Goal: Use online tool/utility: Utilize a website feature to perform a specific function

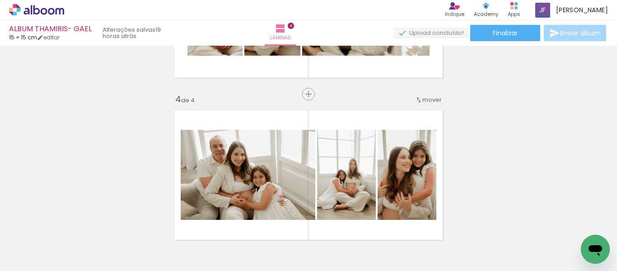
scroll to position [540, 0]
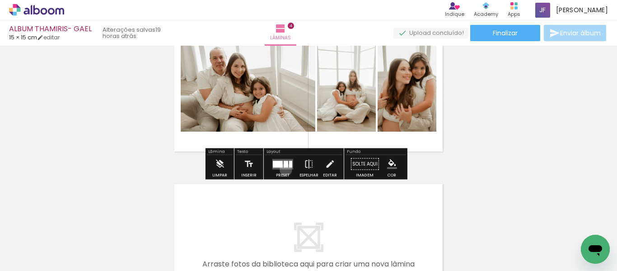
click at [284, 169] on div at bounding box center [283, 164] width 24 height 18
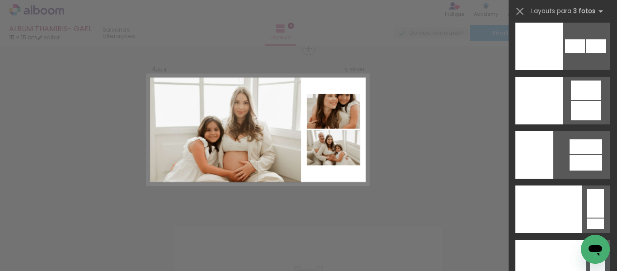
scroll to position [11572, 0]
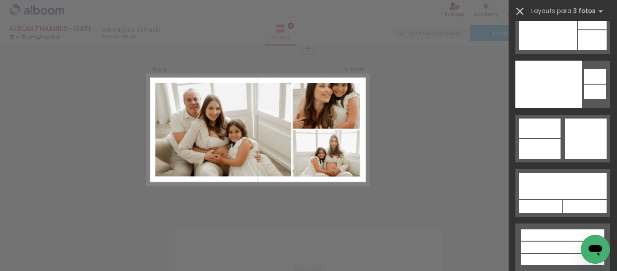
click at [518, 10] on iron-icon at bounding box center [520, 11] width 13 height 13
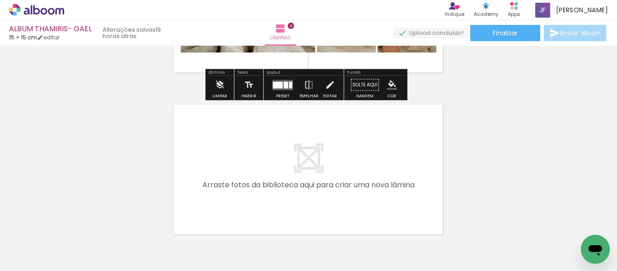
scroll to position [676, 0]
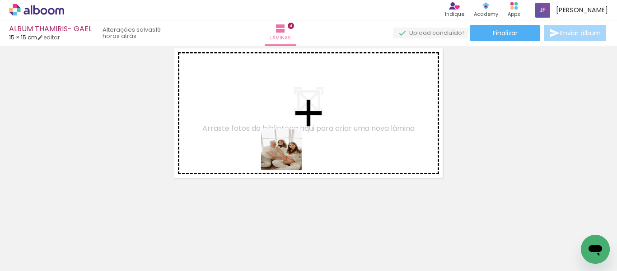
drag, startPoint x: 290, startPoint y: 243, endPoint x: 325, endPoint y: 179, distance: 73.4
click at [291, 133] on quentale-workspace at bounding box center [308, 135] width 617 height 271
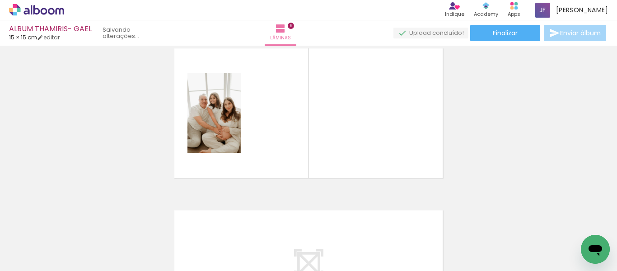
scroll to position [659, 0]
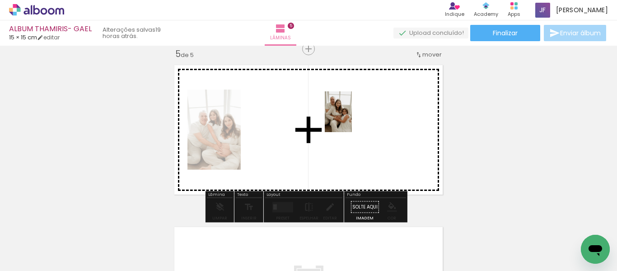
drag, startPoint x: 348, startPoint y: 238, endPoint x: 352, endPoint y: 118, distance: 119.4
click at [352, 118] on quentale-workspace at bounding box center [308, 135] width 617 height 271
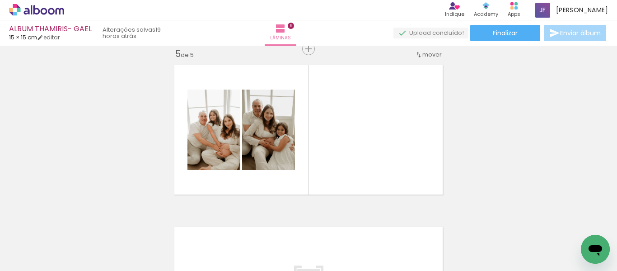
scroll to position [0, 2547]
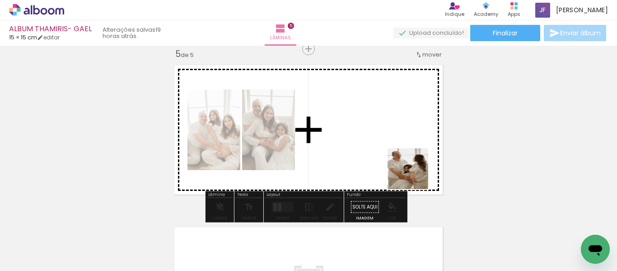
drag, startPoint x: 480, startPoint y: 238, endPoint x: 394, endPoint y: 154, distance: 120.2
click at [394, 154] on quentale-workspace at bounding box center [308, 135] width 617 height 271
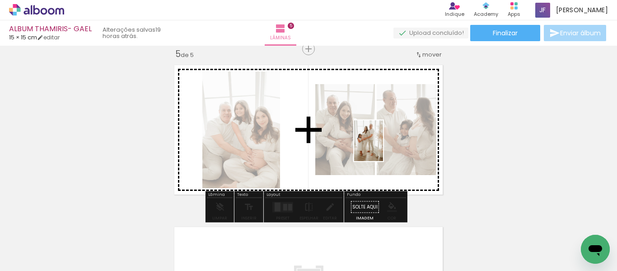
drag, startPoint x: 535, startPoint y: 242, endPoint x: 374, endPoint y: 145, distance: 187.9
click at [374, 145] on quentale-workspace at bounding box center [308, 135] width 617 height 271
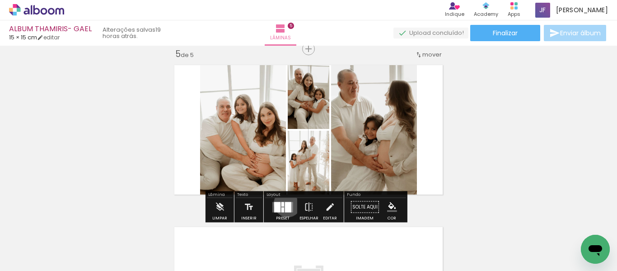
click at [286, 203] on div at bounding box center [288, 207] width 6 height 10
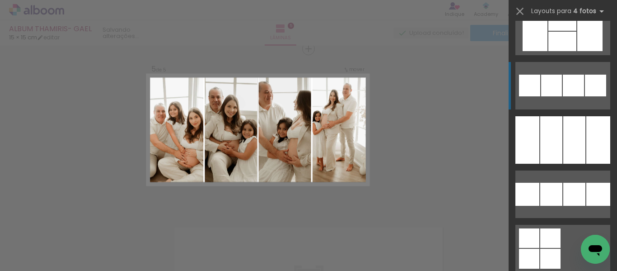
scroll to position [6474, 0]
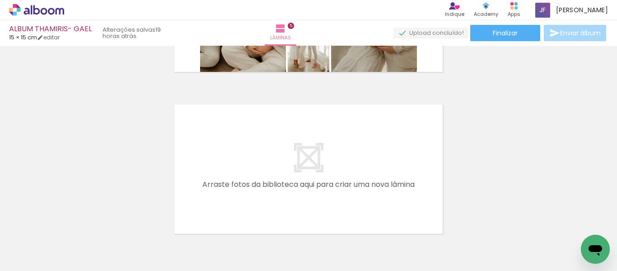
scroll to position [837, 0]
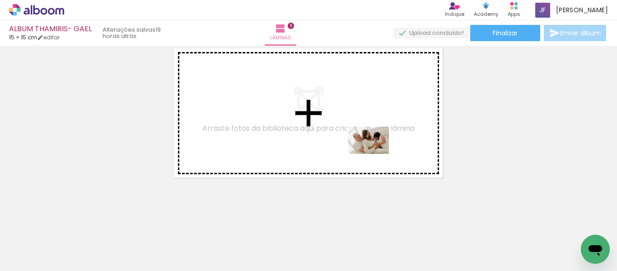
drag, startPoint x: 388, startPoint y: 244, endPoint x: 376, endPoint y: 154, distance: 90.8
click at [376, 154] on quentale-workspace at bounding box center [308, 135] width 617 height 271
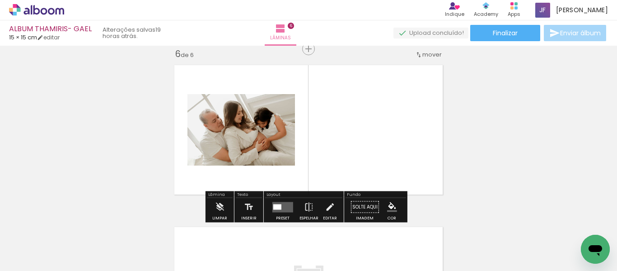
scroll to position [821, 0]
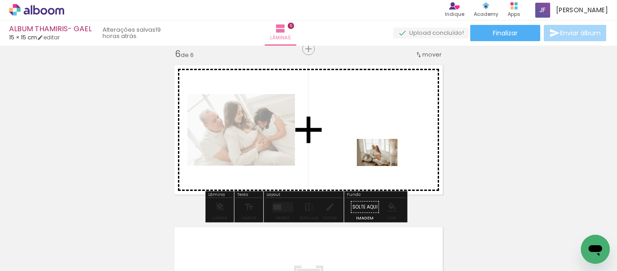
drag, startPoint x: 429, startPoint y: 235, endPoint x: 384, endPoint y: 166, distance: 82.9
click at [384, 166] on quentale-workspace at bounding box center [308, 135] width 617 height 271
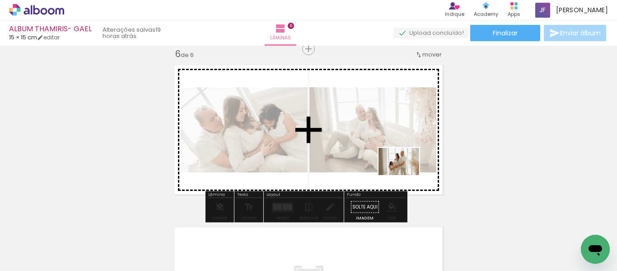
drag, startPoint x: 583, startPoint y: 237, endPoint x: 367, endPoint y: 159, distance: 229.7
click at [367, 159] on quentale-workspace at bounding box center [308, 135] width 617 height 271
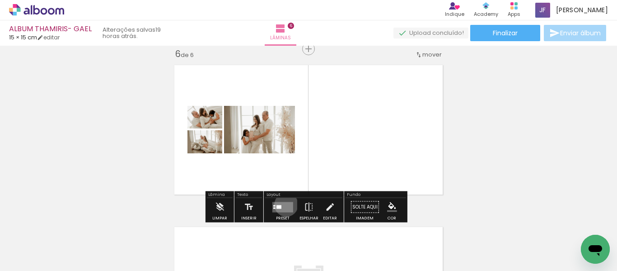
click at [284, 204] on quentale-layouter at bounding box center [283, 207] width 21 height 10
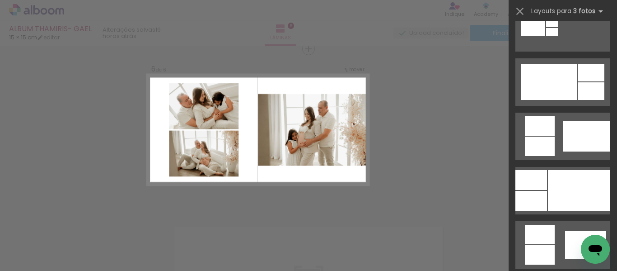
scroll to position [458, 0]
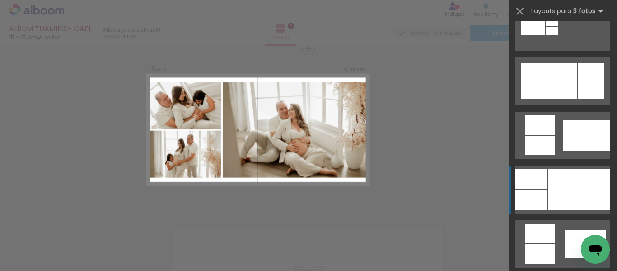
click at [548, 186] on div at bounding box center [579, 189] width 62 height 41
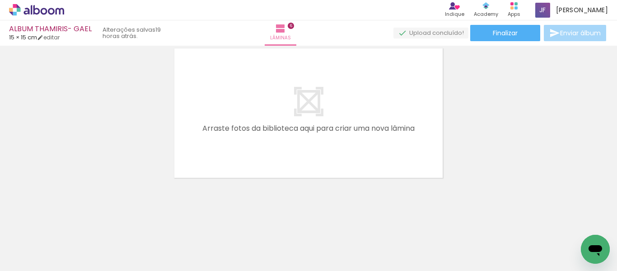
scroll to position [0, 1814]
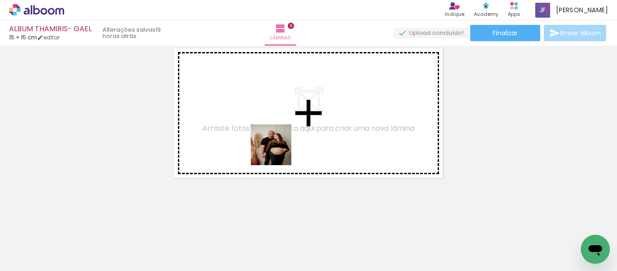
drag, startPoint x: 271, startPoint y: 169, endPoint x: 253, endPoint y: 191, distance: 28.2
click at [278, 151] on quentale-workspace at bounding box center [308, 135] width 617 height 271
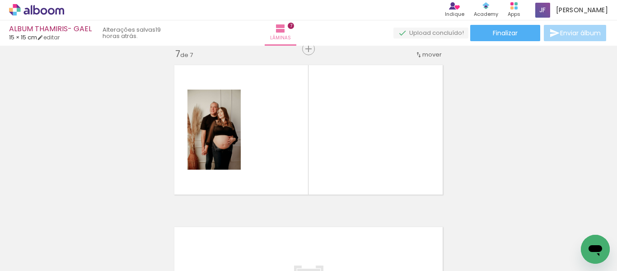
scroll to position [982, 0]
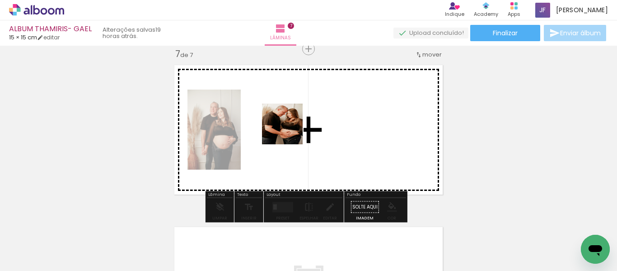
drag, startPoint x: 209, startPoint y: 236, endPoint x: 226, endPoint y: 171, distance: 67.1
click at [291, 129] on quentale-workspace at bounding box center [308, 135] width 617 height 271
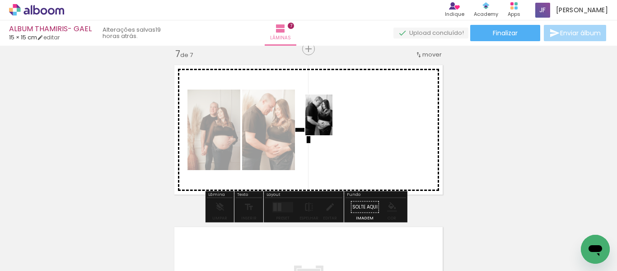
drag, startPoint x: 156, startPoint y: 231, endPoint x: 333, endPoint y: 122, distance: 208.0
click at [333, 122] on quentale-workspace at bounding box center [308, 135] width 617 height 271
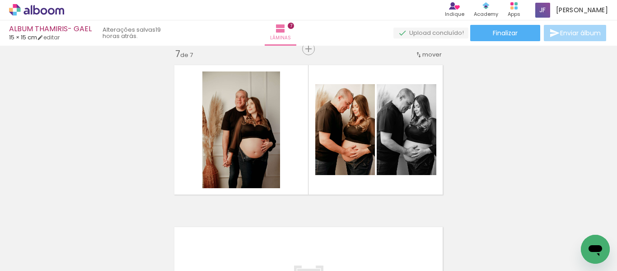
scroll to position [0, 1592]
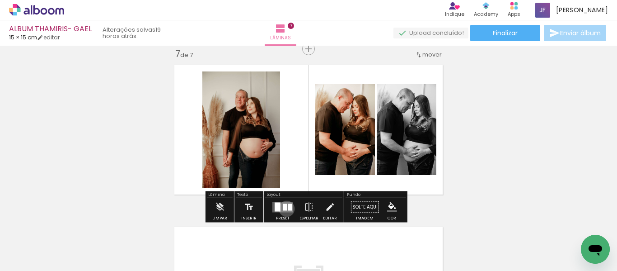
click at [285, 208] on div at bounding box center [285, 206] width 4 height 7
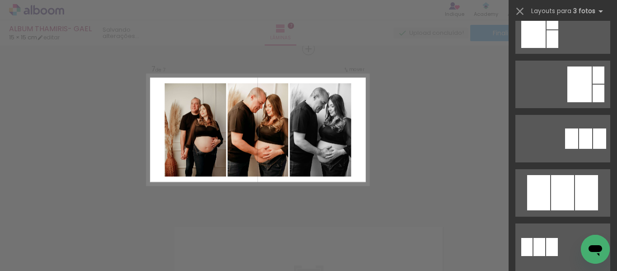
scroll to position [426, 0]
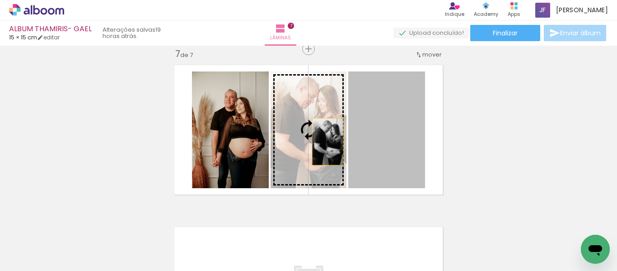
drag, startPoint x: 378, startPoint y: 147, endPoint x: 321, endPoint y: 141, distance: 56.8
click at [0, 0] on slot at bounding box center [0, 0] width 0 height 0
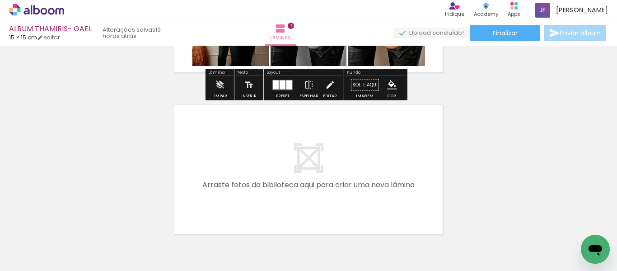
scroll to position [1159, 0]
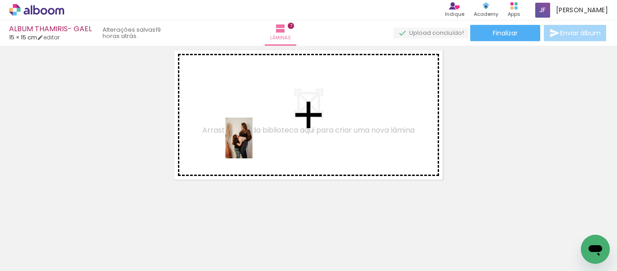
drag, startPoint x: 225, startPoint y: 234, endPoint x: 253, endPoint y: 145, distance: 93.6
click at [253, 145] on quentale-workspace at bounding box center [308, 135] width 617 height 271
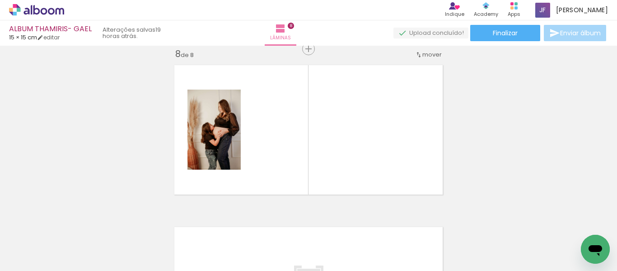
scroll to position [1144, 0]
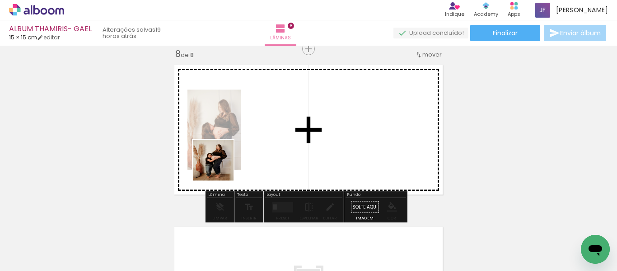
drag, startPoint x: 70, startPoint y: 241, endPoint x: 260, endPoint y: 157, distance: 207.8
click at [260, 157] on quentale-workspace at bounding box center [308, 135] width 617 height 271
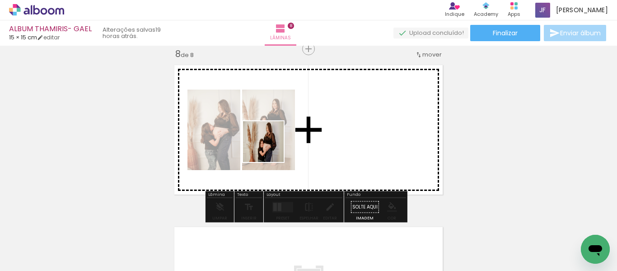
drag, startPoint x: 129, startPoint y: 244, endPoint x: 289, endPoint y: 138, distance: 191.8
click at [289, 138] on quentale-workspace at bounding box center [308, 135] width 617 height 271
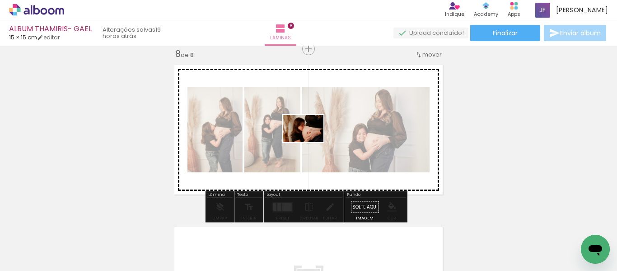
drag, startPoint x: 183, startPoint y: 236, endPoint x: 310, endPoint y: 142, distance: 158.0
click at [310, 142] on quentale-workspace at bounding box center [308, 135] width 617 height 271
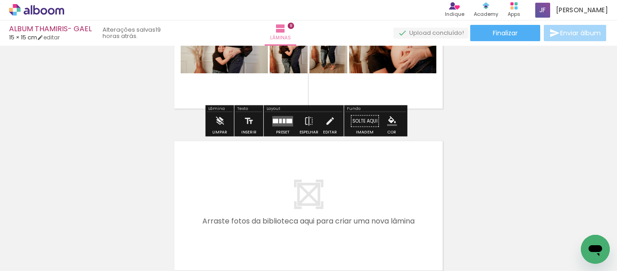
scroll to position [1231, 0]
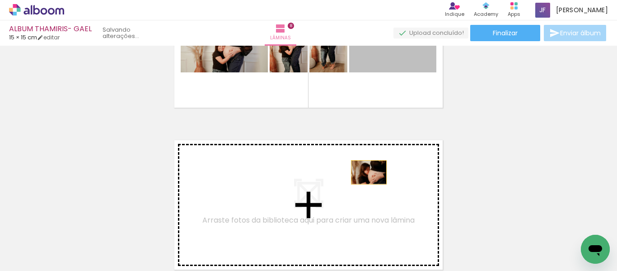
drag, startPoint x: 401, startPoint y: 52, endPoint x: 365, endPoint y: 173, distance: 125.4
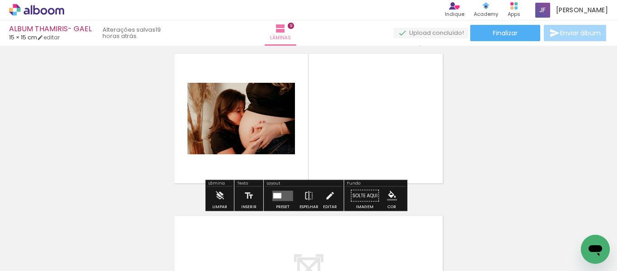
scroll to position [1318, 0]
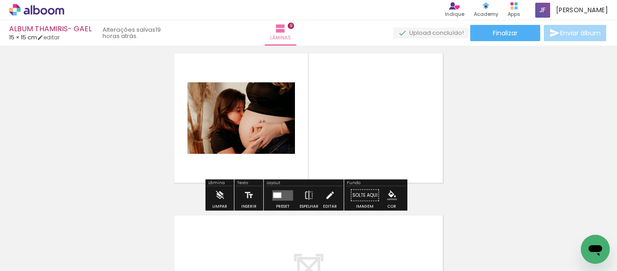
click at [276, 193] on div at bounding box center [277, 194] width 8 height 5
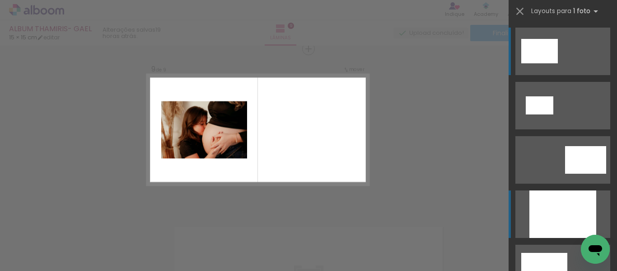
scroll to position [1306, 0]
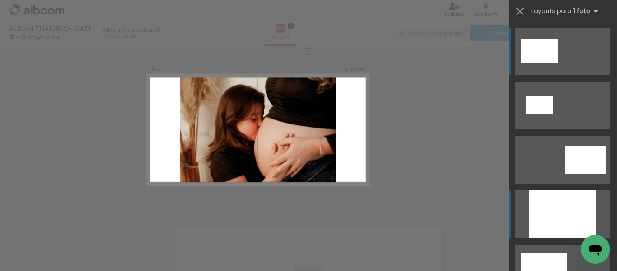
click at [522, 183] on quentale-layouter at bounding box center [563, 159] width 95 height 47
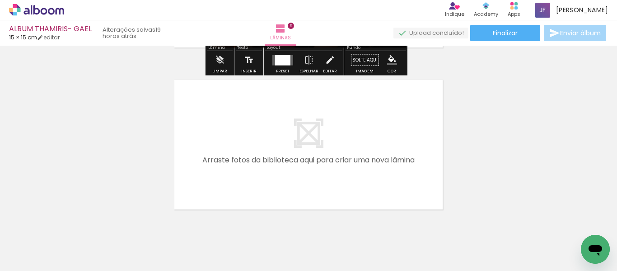
scroll to position [1485, 0]
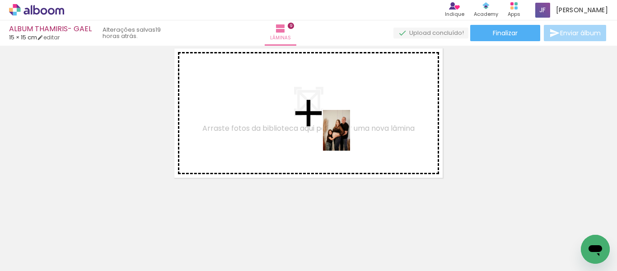
drag, startPoint x: 449, startPoint y: 246, endPoint x: 338, endPoint y: 189, distance: 124.9
click at [349, 137] on quentale-workspace at bounding box center [308, 135] width 617 height 271
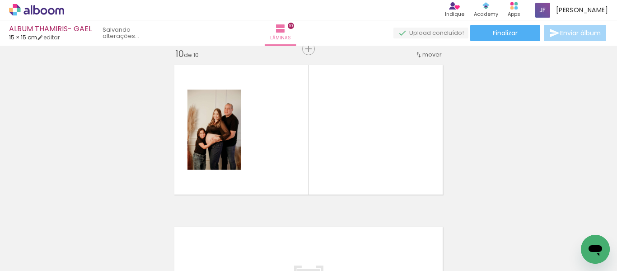
scroll to position [1468, 0]
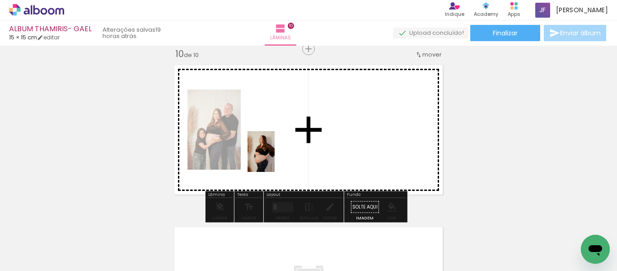
drag, startPoint x: 145, startPoint y: 249, endPoint x: 275, endPoint y: 158, distance: 158.5
click at [275, 158] on quentale-workspace at bounding box center [308, 135] width 617 height 271
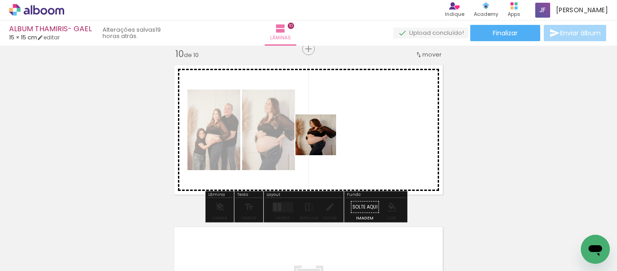
drag, startPoint x: 193, startPoint y: 239, endPoint x: 326, endPoint y: 139, distance: 166.3
click at [326, 139] on quentale-workspace at bounding box center [308, 135] width 617 height 271
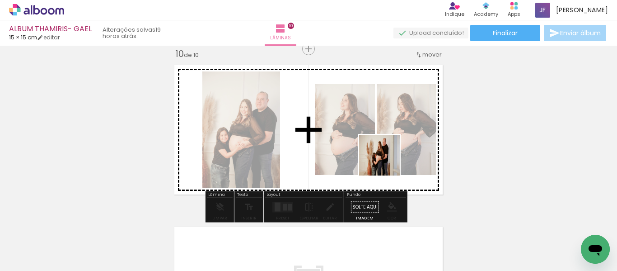
drag, startPoint x: 500, startPoint y: 244, endPoint x: 359, endPoint y: 147, distance: 171.6
click at [359, 147] on quentale-workspace at bounding box center [308, 135] width 617 height 271
